Goal: Navigation & Orientation: Find specific page/section

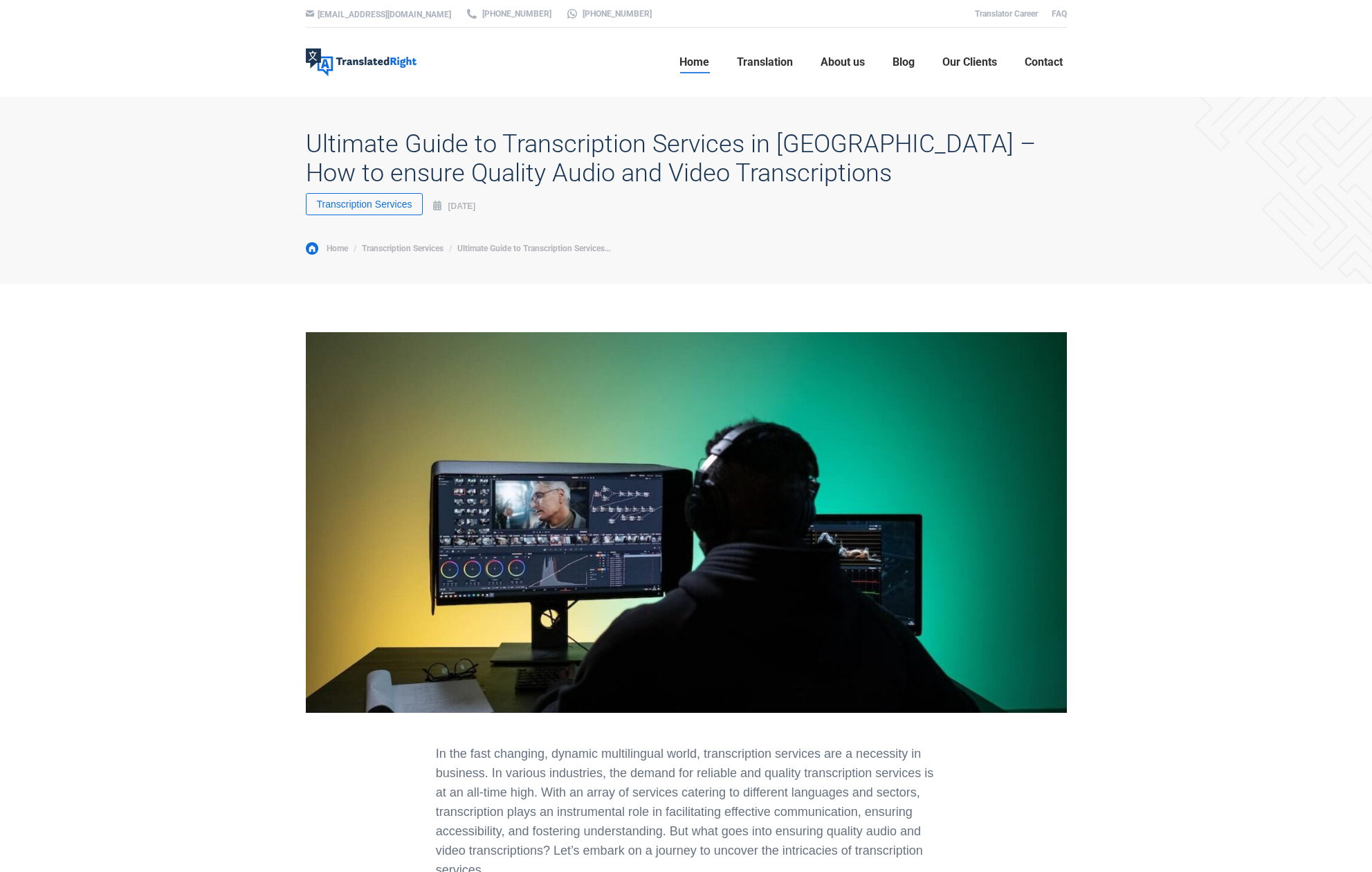
click at [682, 61] on span "Home" at bounding box center [694, 62] width 30 height 14
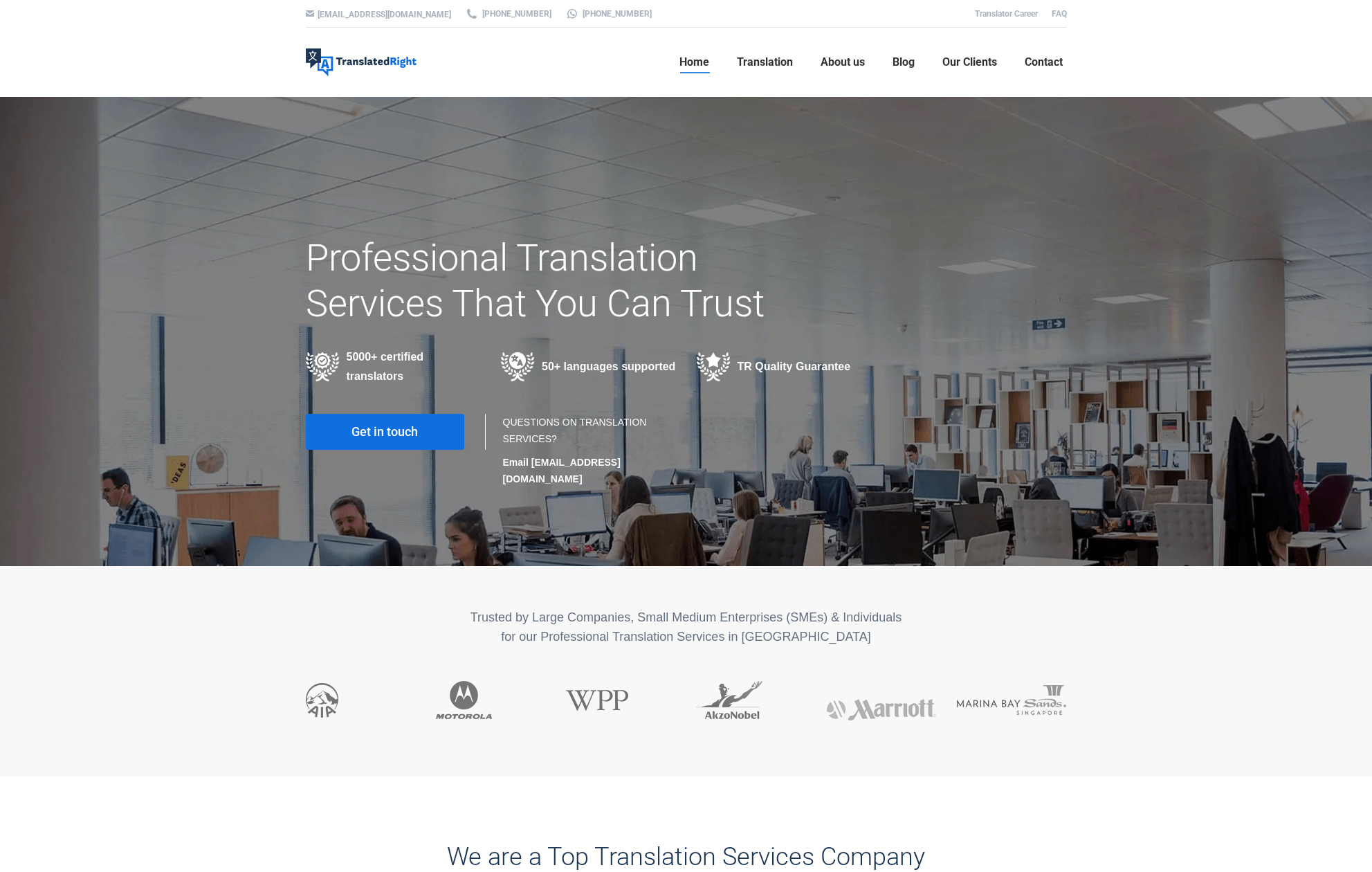
click at [407, 430] on span "Get in touch" at bounding box center [384, 432] width 67 height 14
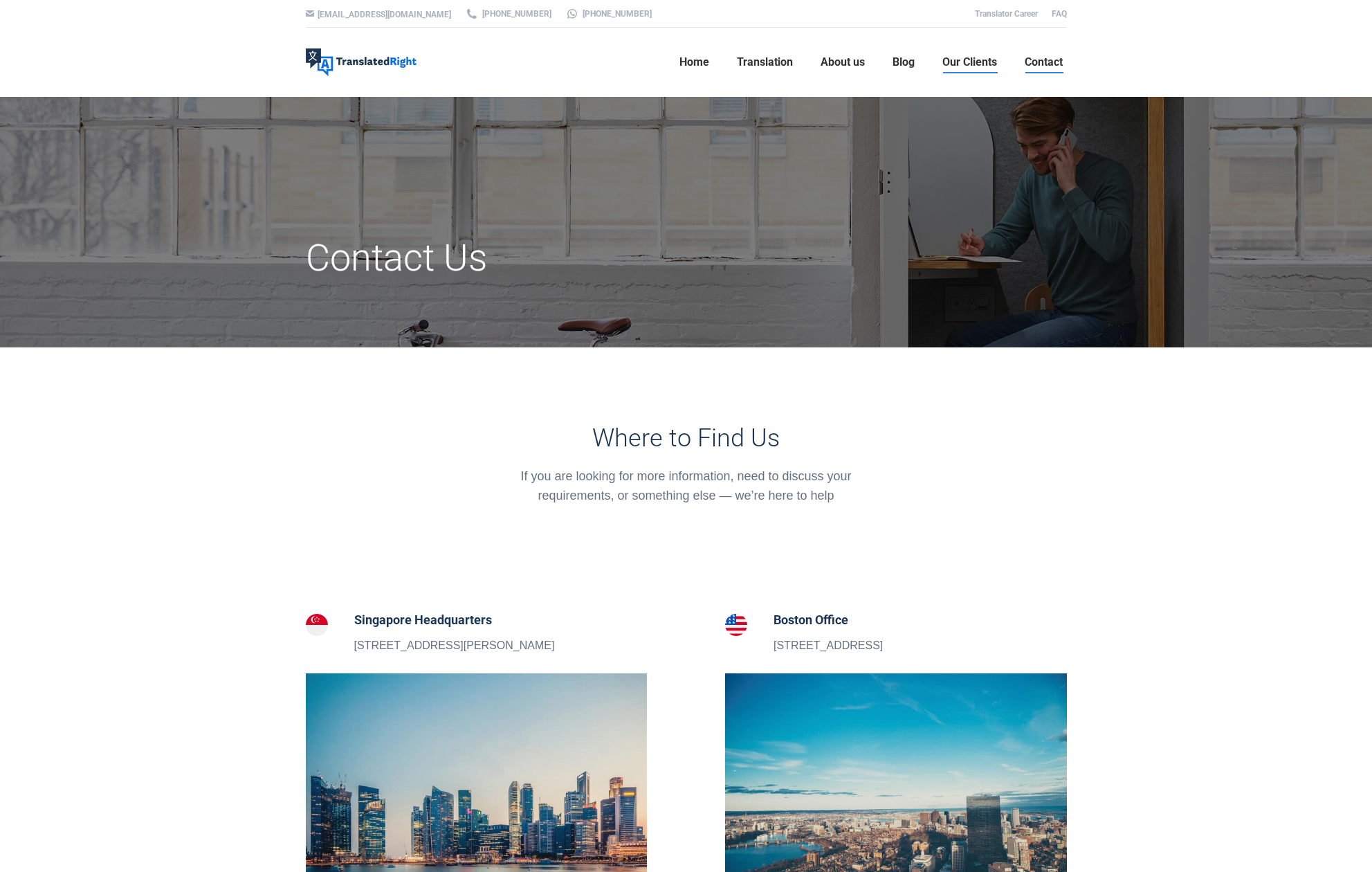
click at [975, 58] on span "Our Clients" at bounding box center [969, 62] width 55 height 14
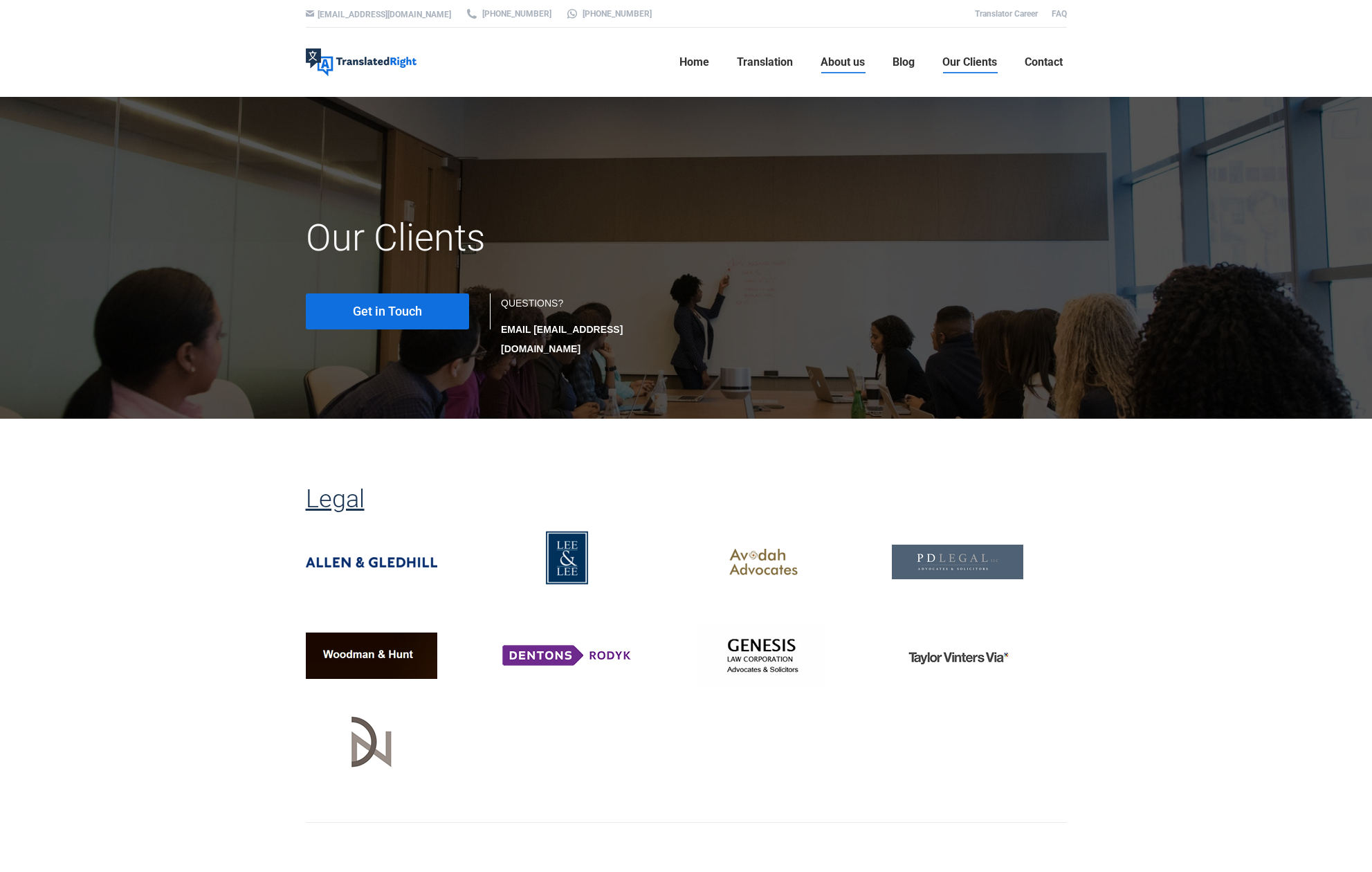
click at [852, 65] on span "About us" at bounding box center [842, 62] width 44 height 14
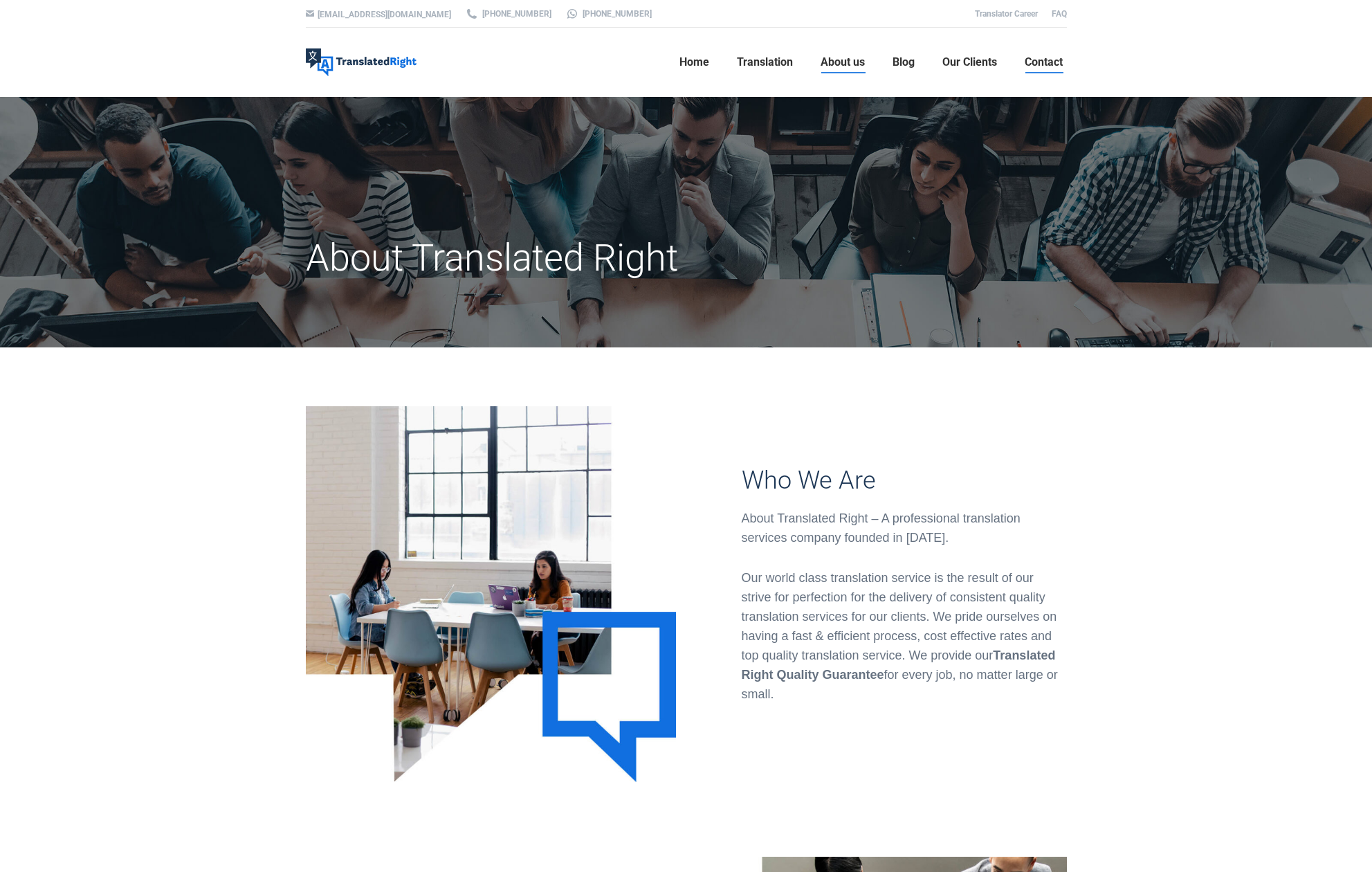
click at [1056, 59] on span "Contact" at bounding box center [1043, 62] width 38 height 14
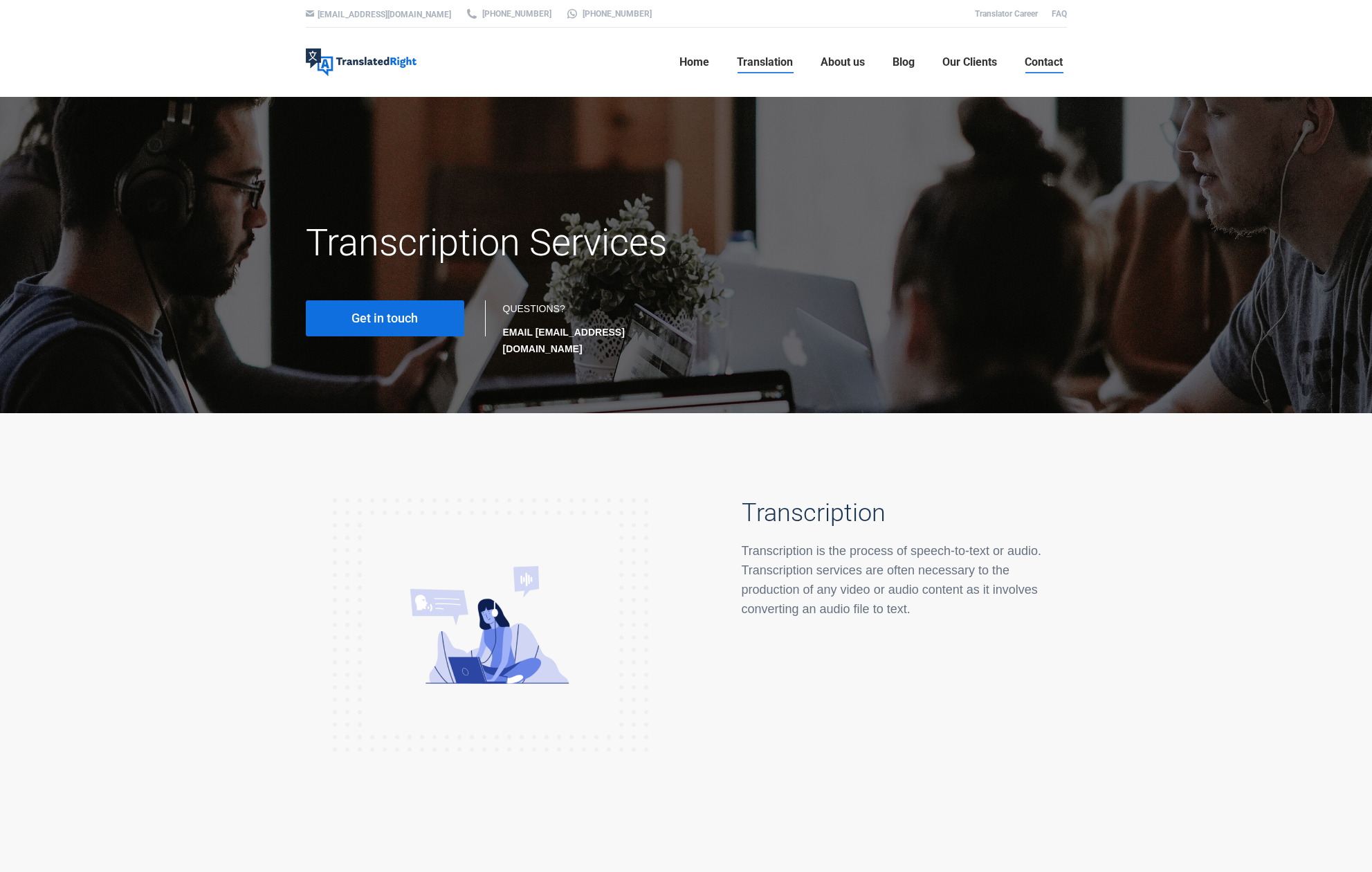
click at [1034, 53] on link "Contact" at bounding box center [1043, 62] width 47 height 44
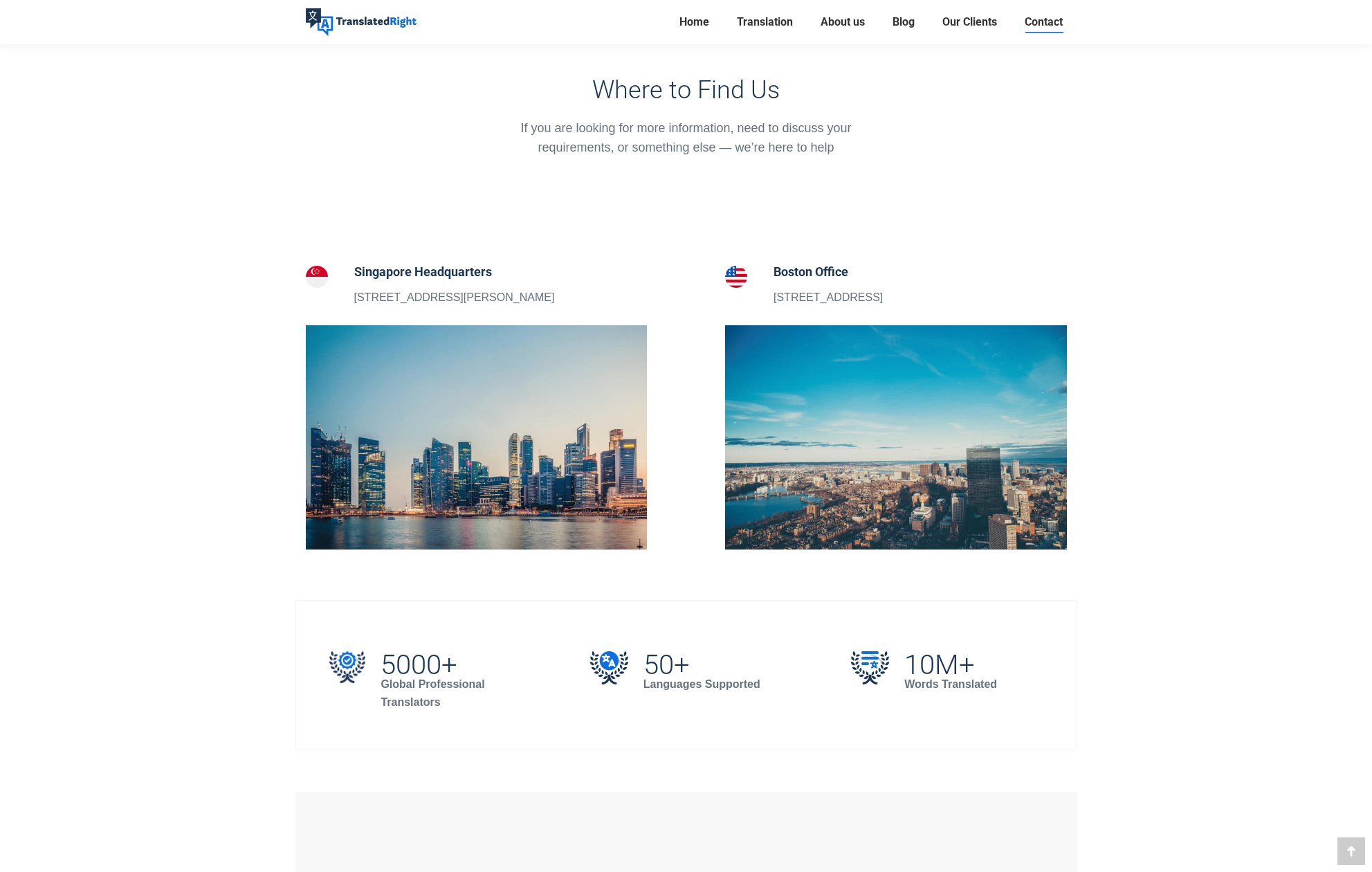
scroll to position [399, 0]
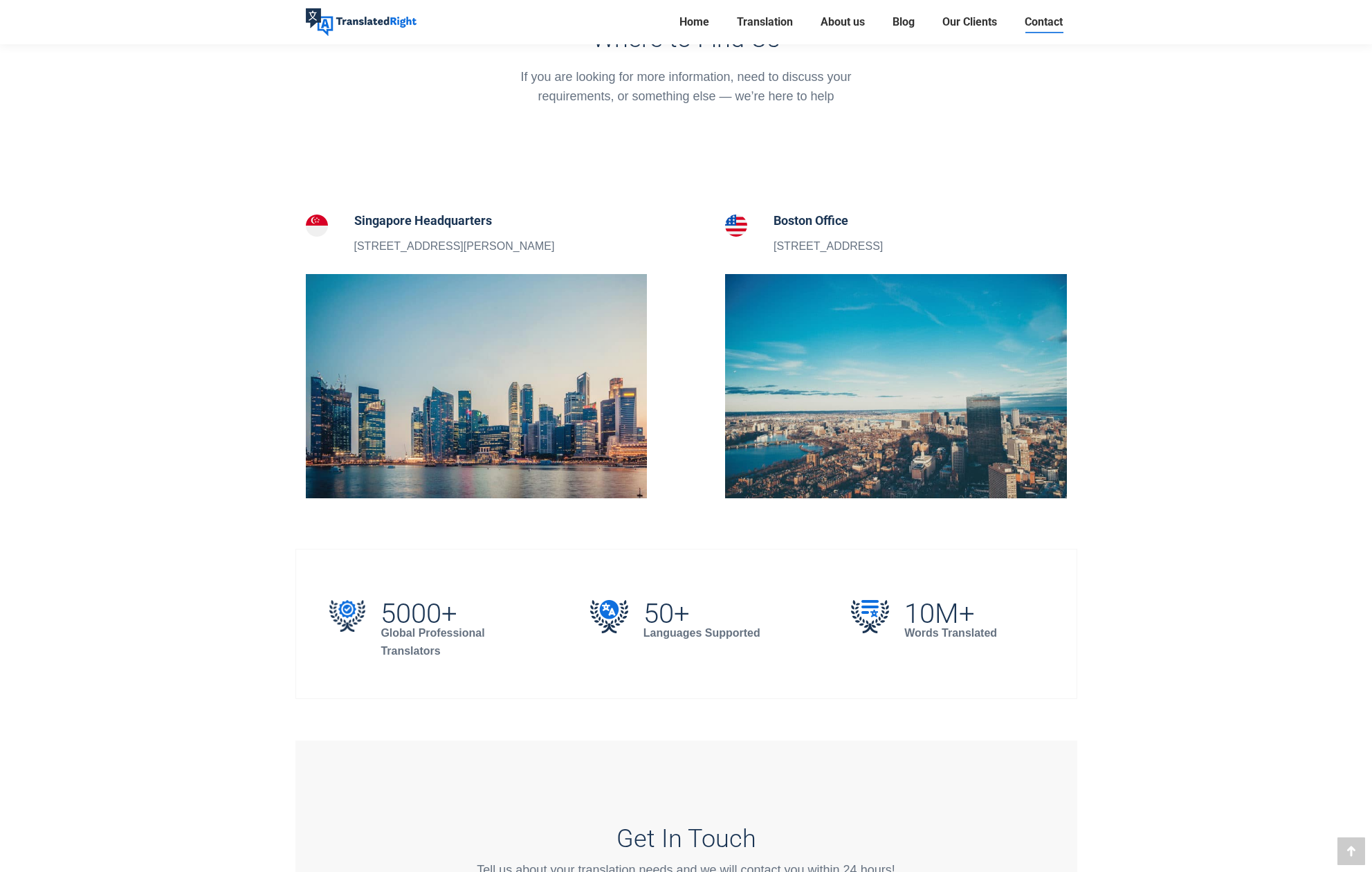
click at [496, 358] on img at bounding box center [476, 387] width 342 height 225
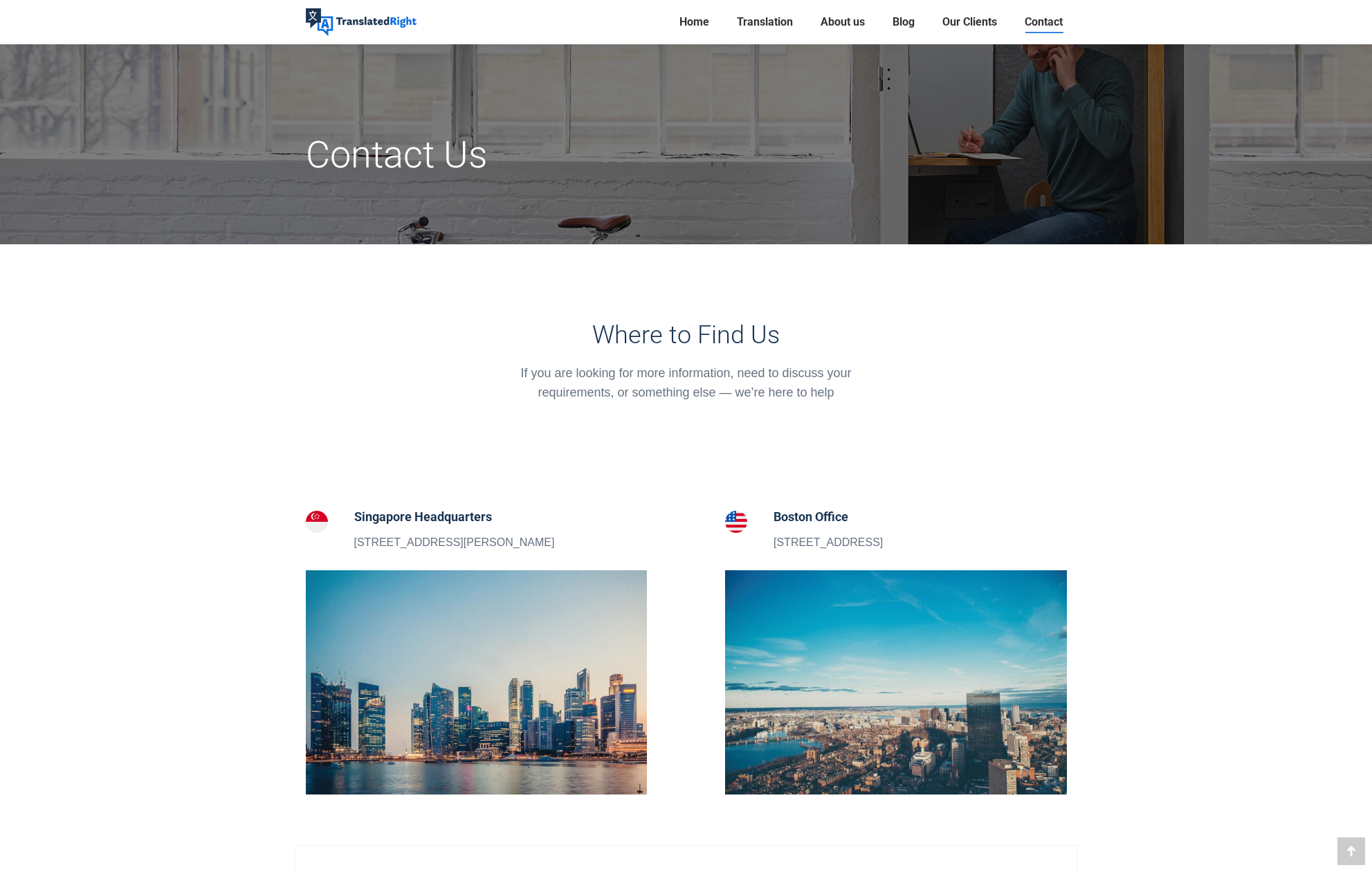
scroll to position [0, 0]
